Goal: Transaction & Acquisition: Purchase product/service

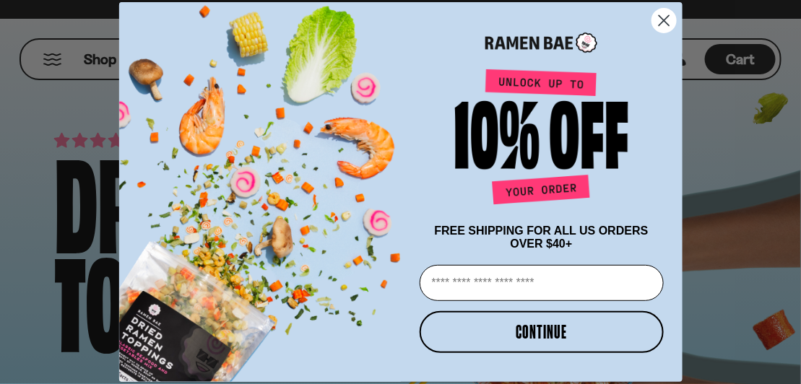
click at [660, 21] on circle "Close dialog" at bounding box center [664, 21] width 24 height 24
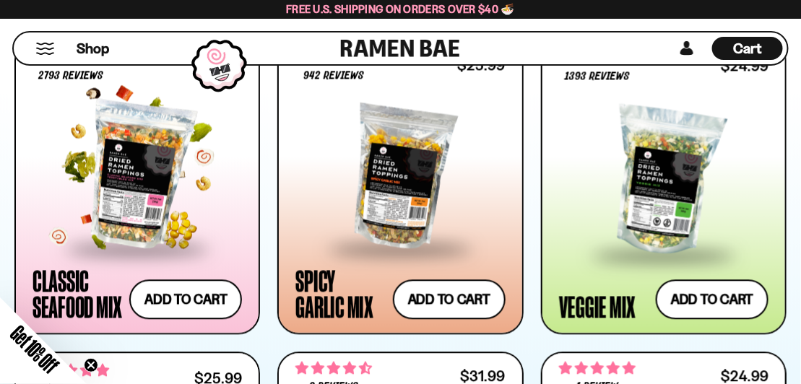
scroll to position [855, 0]
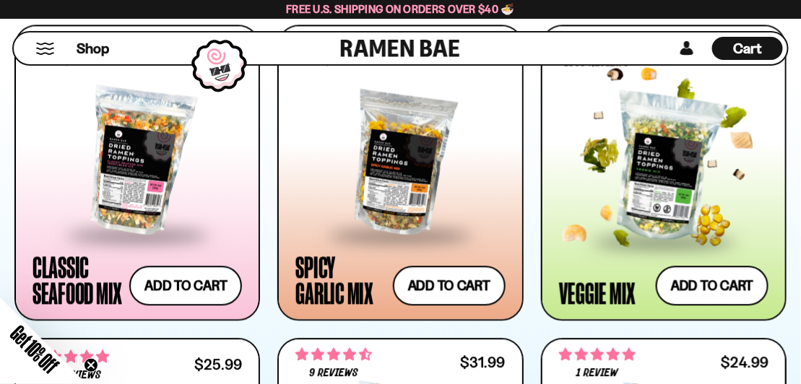
click at [643, 140] on div at bounding box center [663, 167] width 209 height 144
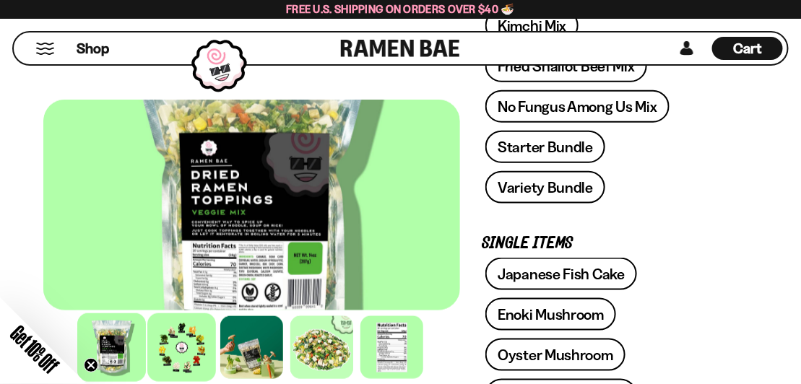
scroll to position [422, 0]
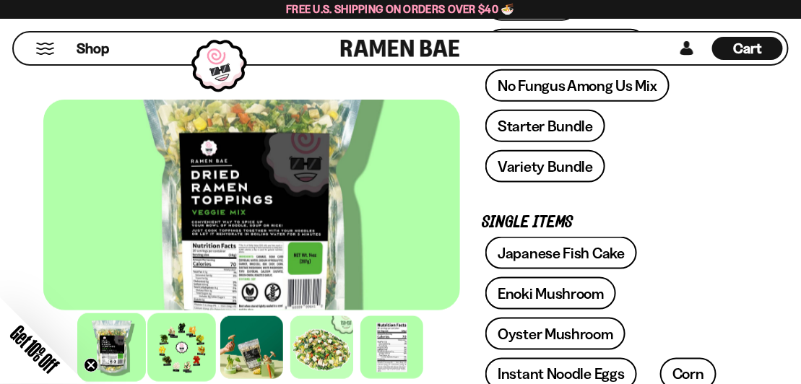
click at [187, 334] on div at bounding box center [181, 348] width 69 height 69
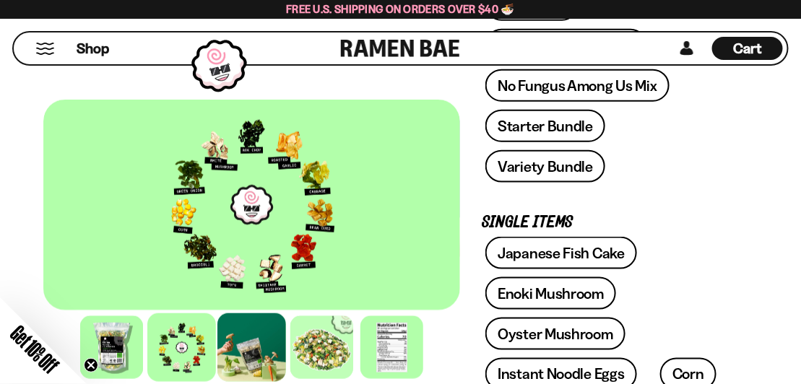
click at [247, 352] on div at bounding box center [251, 348] width 69 height 69
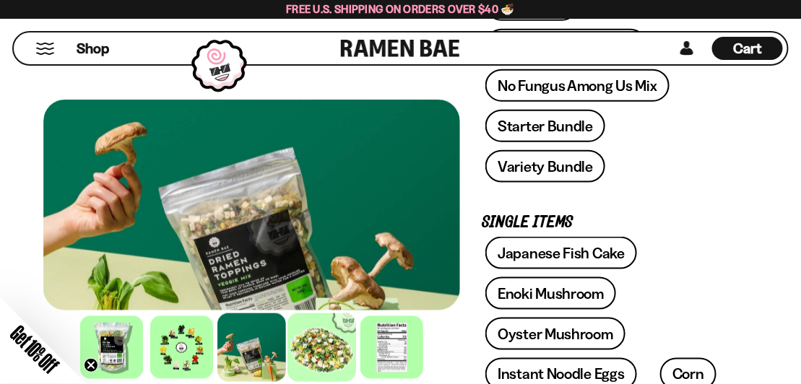
click at [321, 350] on div at bounding box center [322, 348] width 69 height 69
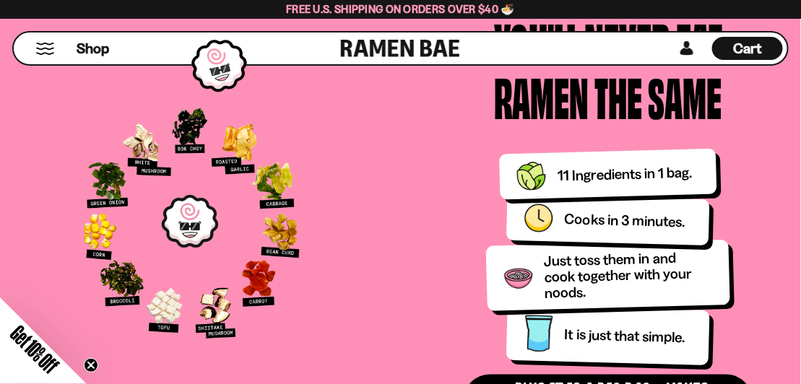
scroll to position [0, 0]
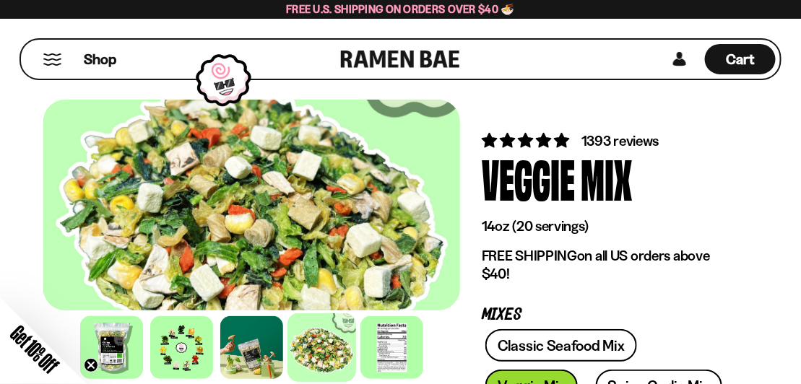
click at [377, 56] on link at bounding box center [400, 59] width 119 height 39
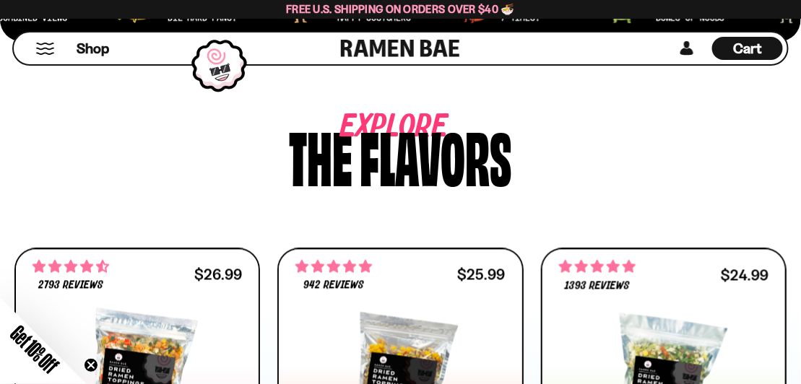
scroll to position [637, 0]
